Goal: Task Accomplishment & Management: Complete application form

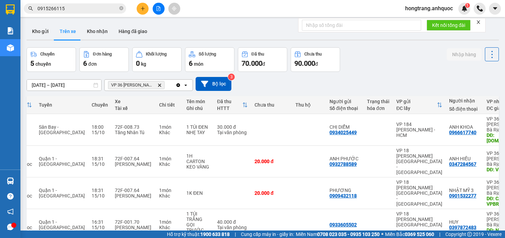
scroll to position [0, 102]
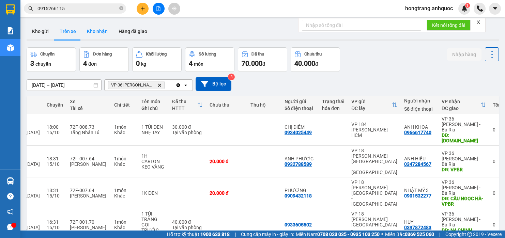
click at [94, 31] on button "Kho nhận" at bounding box center [97, 31] width 32 height 16
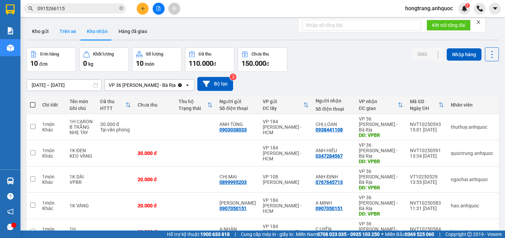
click at [71, 31] on button "Trên xe" at bounding box center [67, 31] width 27 height 16
type input "[DATE] – [DATE]"
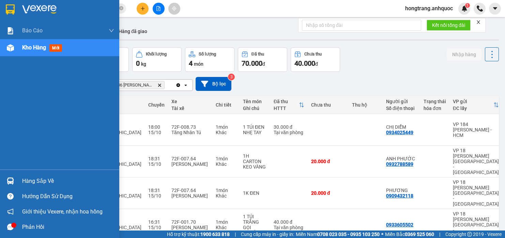
drag, startPoint x: 3, startPoint y: 128, endPoint x: 45, endPoint y: 112, distance: 44.8
click at [3, 128] on div "Báo cáo Báo cáo dòng tiền (nhân viên) Doanh số tạo đơn theo VP gửi (nhà xe) Doa…" at bounding box center [59, 96] width 119 height 148
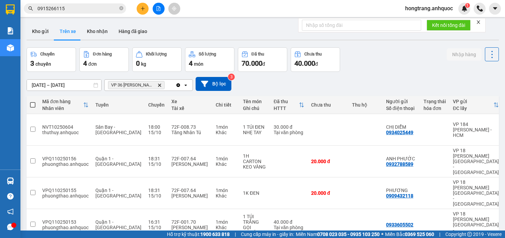
click at [159, 10] on icon "file-add" at bounding box center [158, 8] width 5 height 5
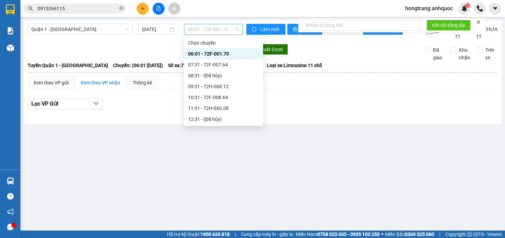
click at [193, 27] on span "06:01 - 72F-001.70" at bounding box center [213, 29] width 51 height 10
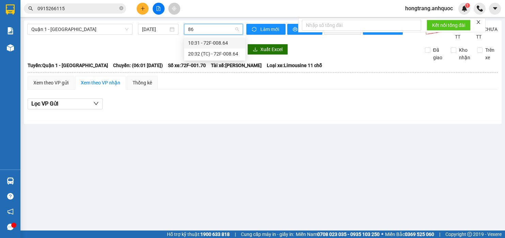
type input "864"
click at [206, 56] on div "20:32 (TC) - 72F-008.64" at bounding box center [214, 53] width 53 height 7
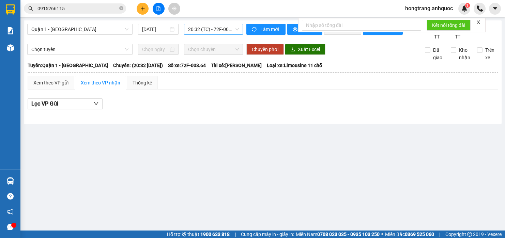
click at [78, 141] on main "Quận 1 - [GEOGRAPHIC_DATA] [DATE] 20:32 (TC) - 72F-008.64 Làm mới In phơi In đơ…" at bounding box center [252, 115] width 505 height 231
drag, startPoint x: 31, startPoint y: 161, endPoint x: 199, endPoint y: 224, distance: 179.5
click at [32, 161] on main "Quận 1 - [GEOGRAPHIC_DATA] [DATE] 20:32 (TC) - 72F-008.64 Làm mới In phơi In đơ…" at bounding box center [252, 115] width 505 height 231
click at [141, 6] on icon "plus" at bounding box center [142, 8] width 5 height 5
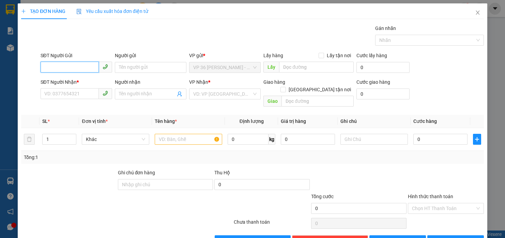
type input "0"
click at [72, 79] on div "0347284567 - [PERSON_NAME]" at bounding box center [77, 80] width 67 height 7
type input "0347284567"
type input "ANH HIẾU"
type input "0347284567"
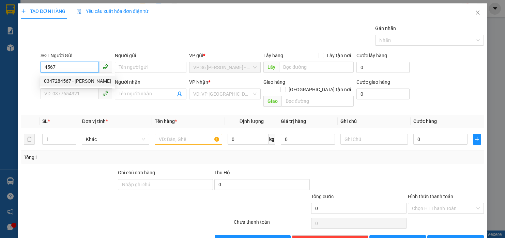
type input "ANH HIẾU"
type input "VPQ1"
type input "SCB 14/10 THANH"
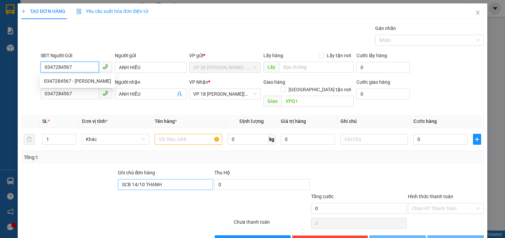
type input "0347284567"
click at [139, 179] on input "SCB 14/10 THANH" at bounding box center [165, 184] width 95 height 11
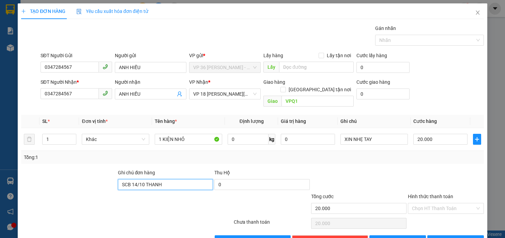
type input "20.000"
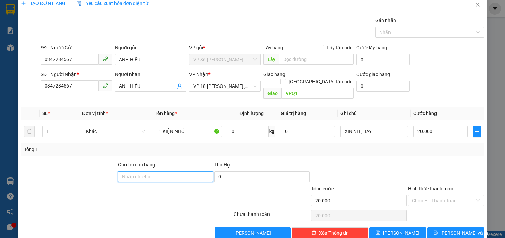
scroll to position [14, 0]
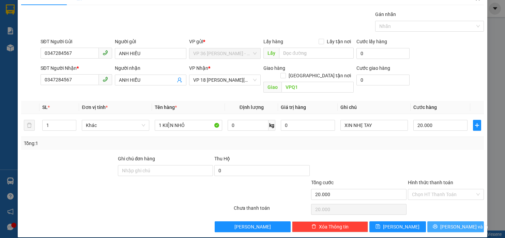
click at [441, 222] on button "[PERSON_NAME] và In" at bounding box center [455, 227] width 57 height 11
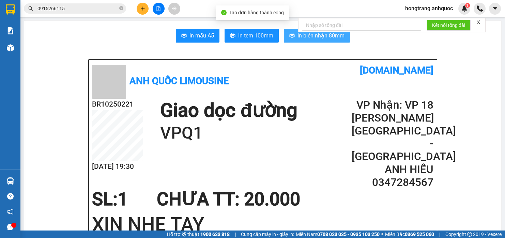
click at [308, 39] on span "In biên nhận 80mm" at bounding box center [321, 35] width 47 height 9
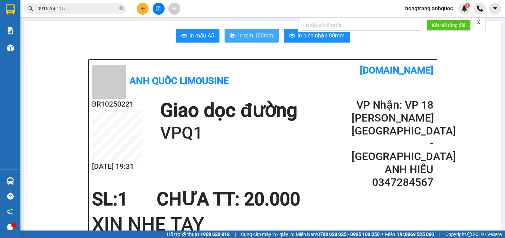
click at [245, 36] on span "In tem 100mm" at bounding box center [255, 35] width 35 height 9
drag, startPoint x: 57, startPoint y: 115, endPoint x: 83, endPoint y: 107, distance: 27.3
